Goal: Check status: Check status

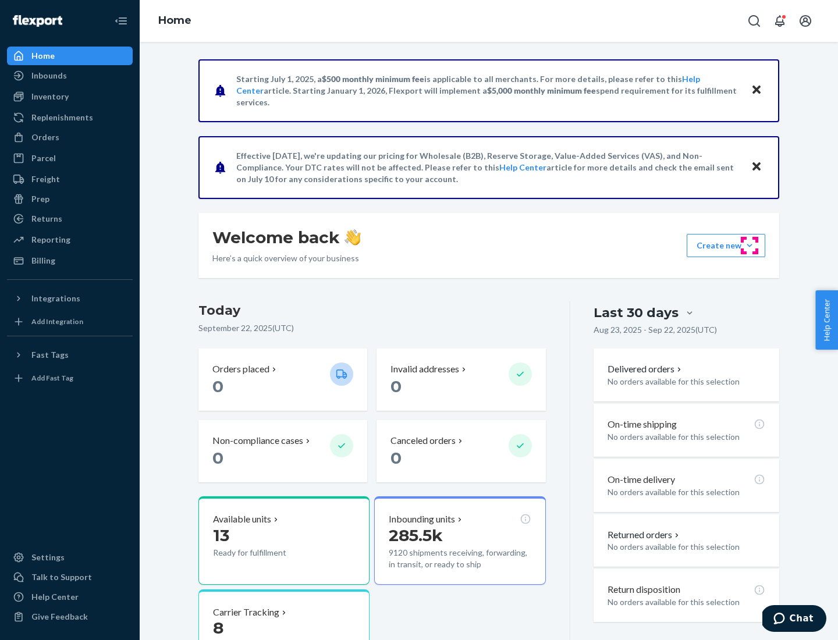
click at [750, 246] on button "Create new Create new inbound Create new order Create new product" at bounding box center [726, 245] width 79 height 23
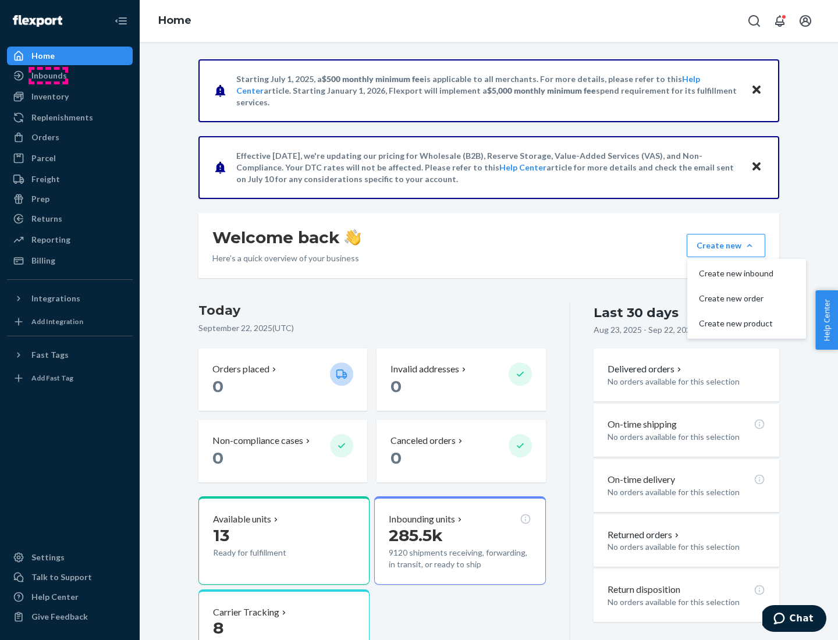
click at [48, 76] on div "Inbounds" at bounding box center [49, 76] width 36 height 12
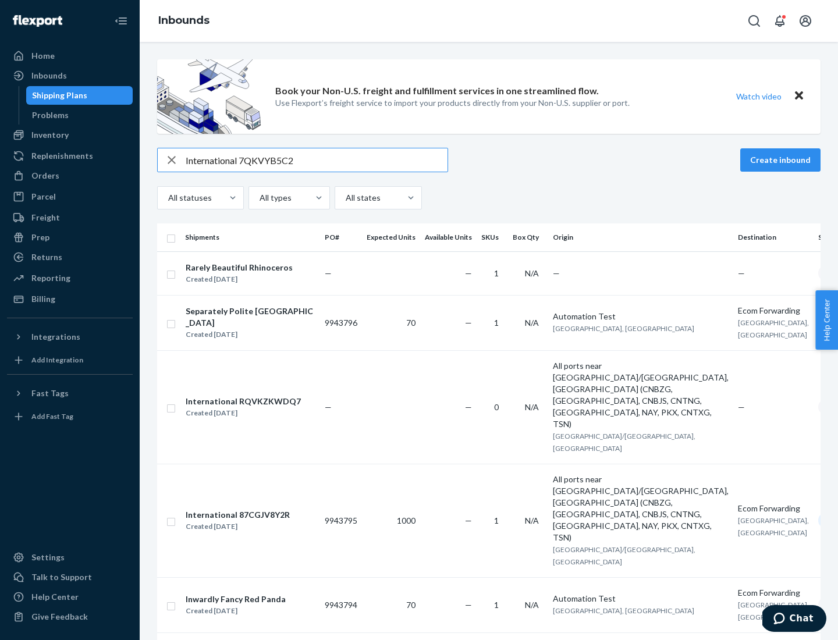
type input "International 7QKVYB5C29"
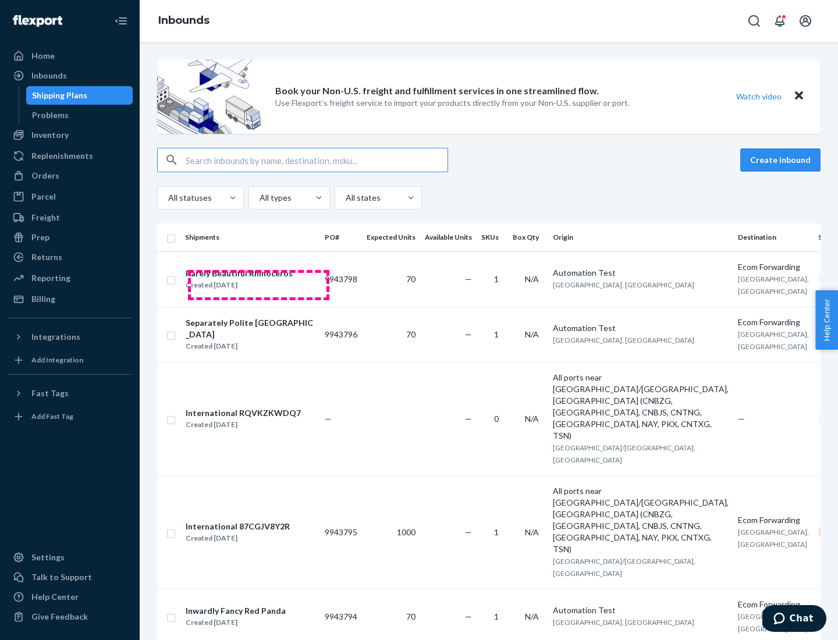
click at [258, 285] on div "Created [DATE]" at bounding box center [239, 285] width 107 height 12
